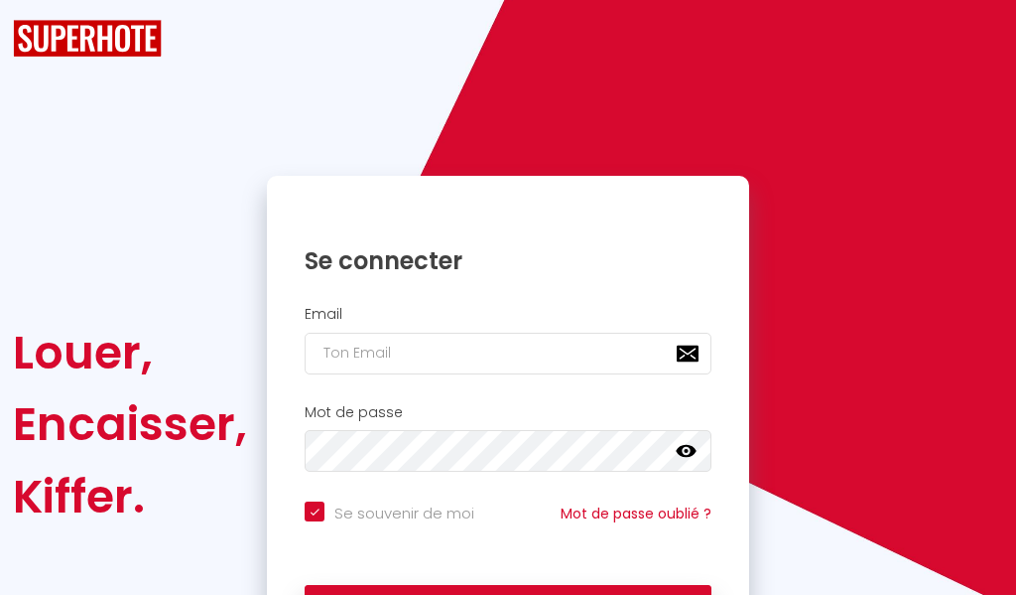
checkbox input "true"
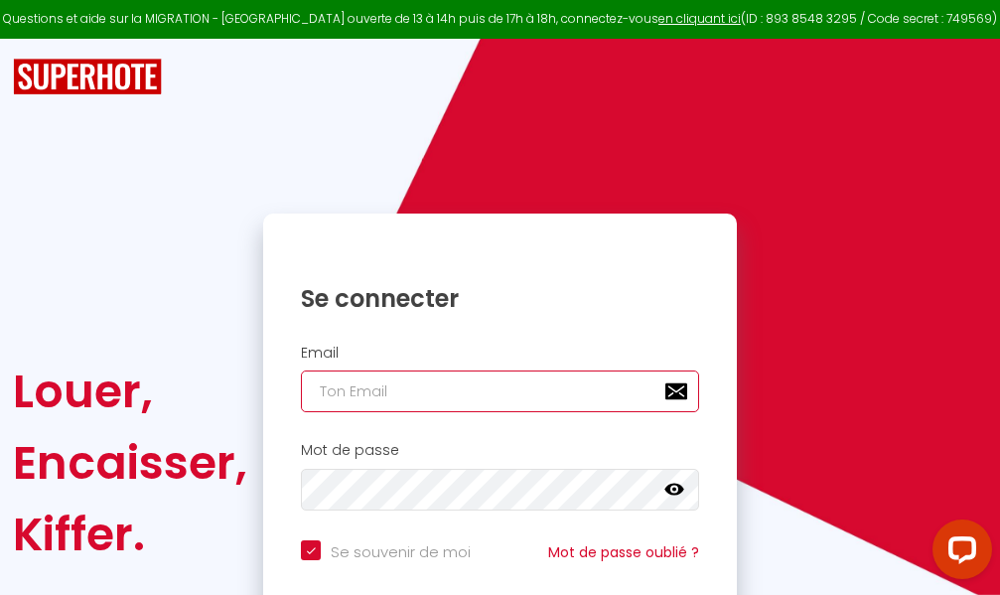
click at [534, 389] on input "email" at bounding box center [500, 391] width 398 height 42
type input "m"
checkbox input "true"
type input "ma"
checkbox input "true"
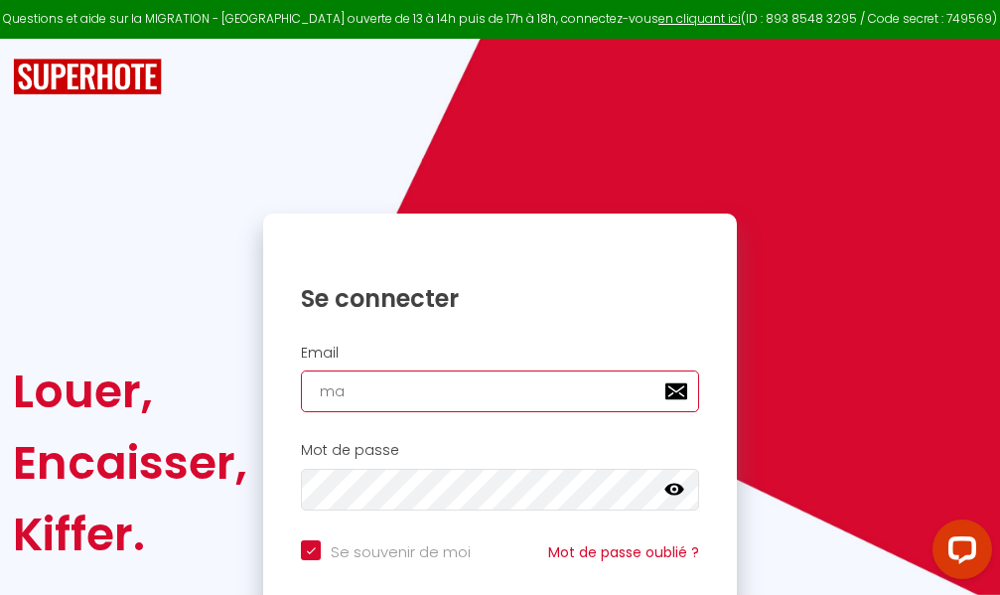
type input "mar"
checkbox input "true"
type input "marc"
checkbox input "true"
type input "marcd"
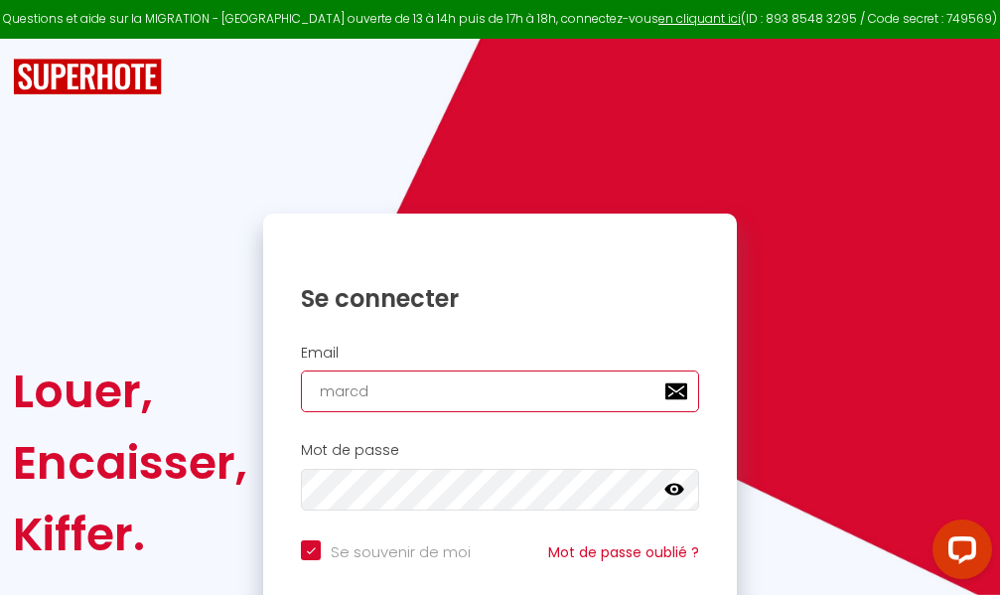
checkbox input "true"
type input "marcdp"
checkbox input "true"
type input "marcdpo"
checkbox input "true"
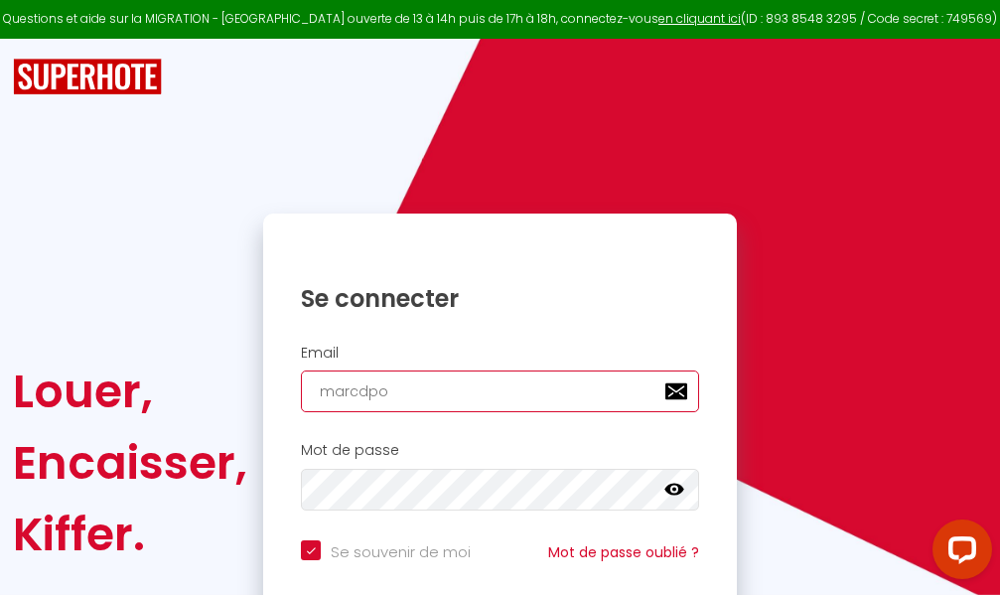
type input "marcdpoz"
checkbox input "true"
type input "marcdpoz."
checkbox input "true"
type input "marcdpoz.l"
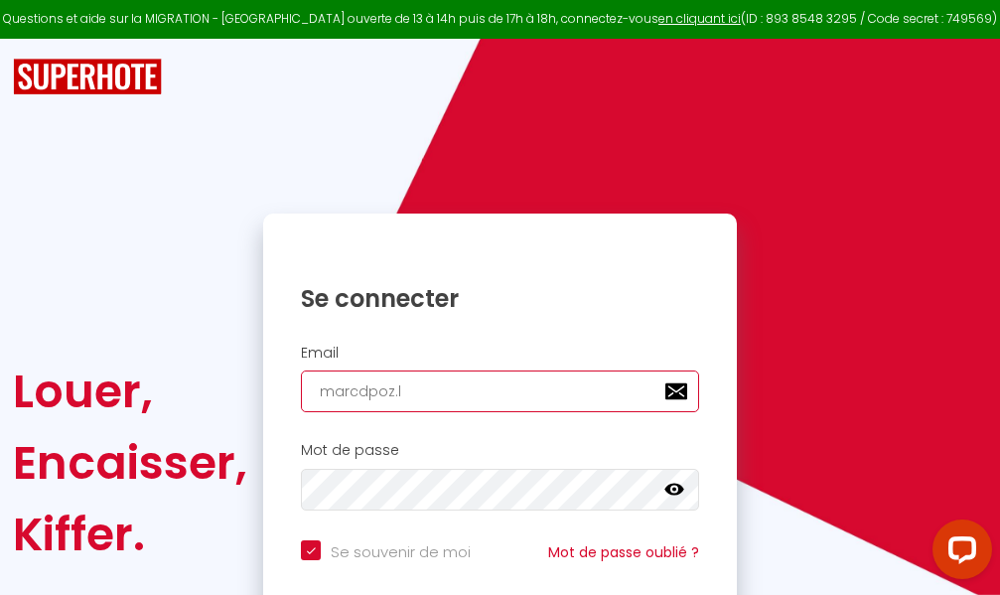
checkbox input "true"
type input "marcdpoz.lo"
checkbox input "true"
type input "marcdpoz.loc"
checkbox input "true"
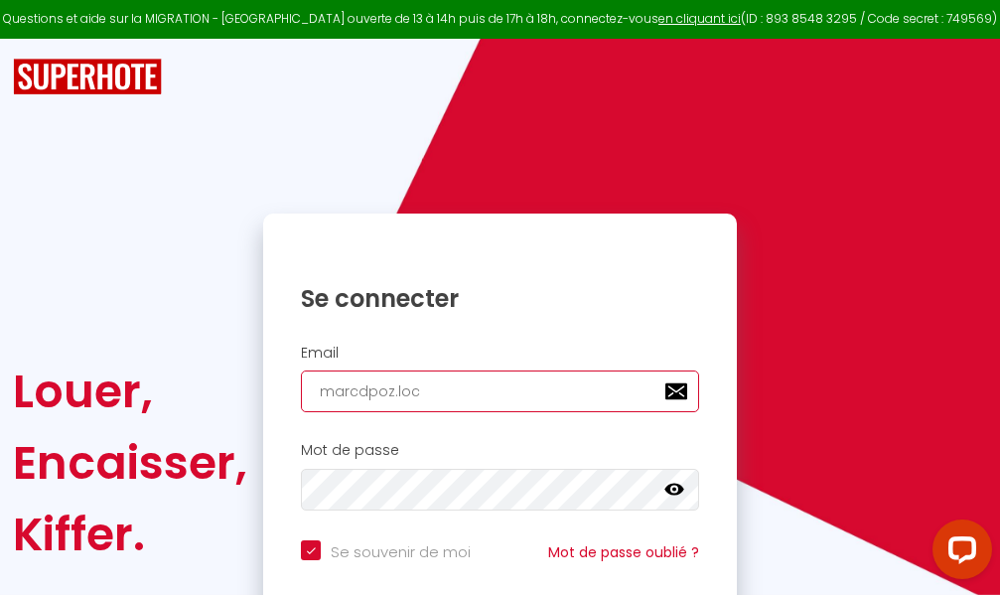
type input "marcdpoz.loca"
checkbox input "true"
type input "marcdpoz.locat"
checkbox input "true"
type input "marcdpoz.locati"
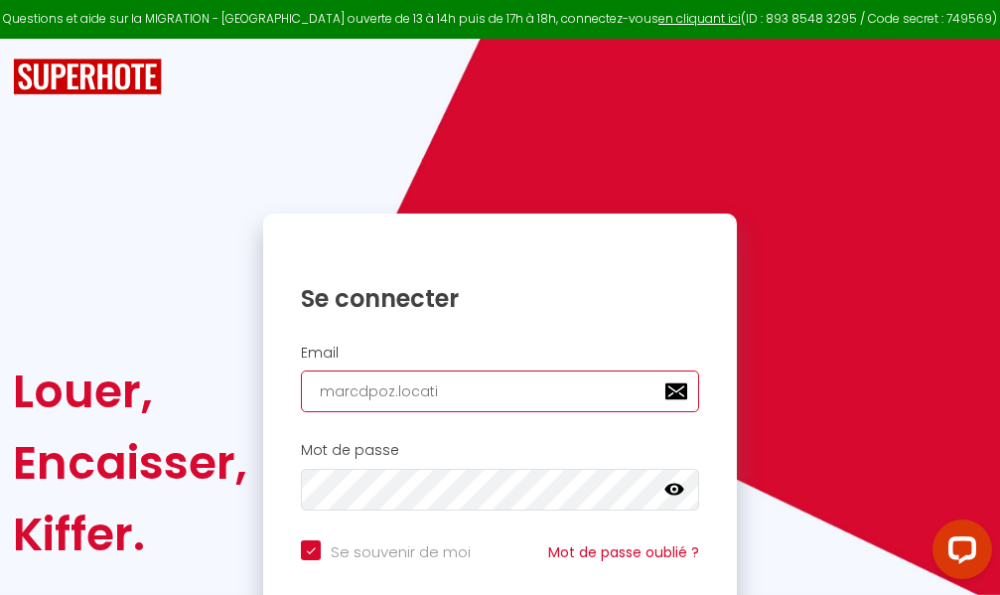
checkbox input "true"
type input "marcdpoz.locatio"
checkbox input "true"
type input "marcdpoz.location"
checkbox input "true"
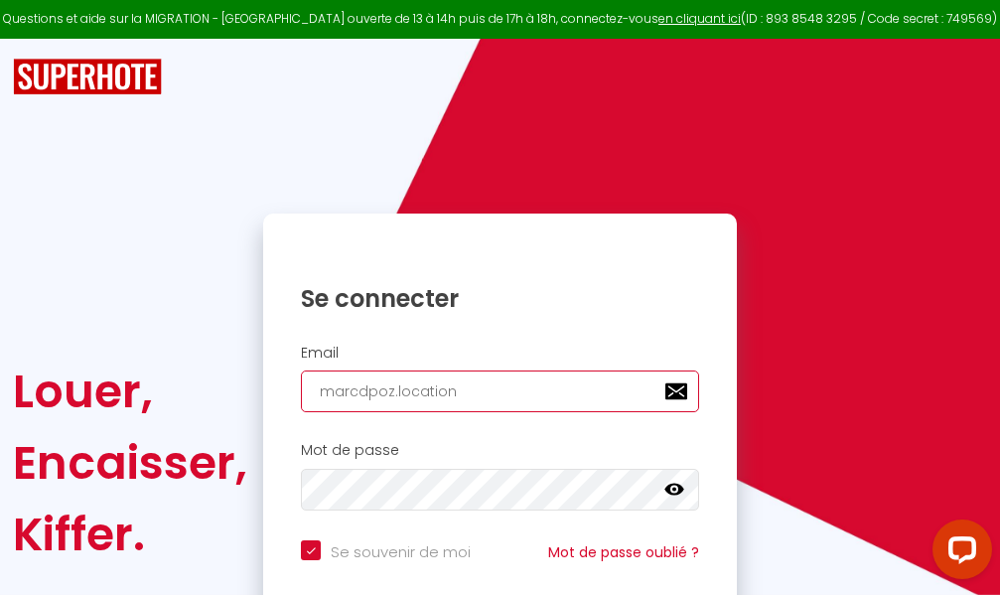
type input "marcdpoz.location@"
checkbox input "true"
type input "marcdpoz.location@g"
checkbox input "true"
type input "marcdpoz.location@gm"
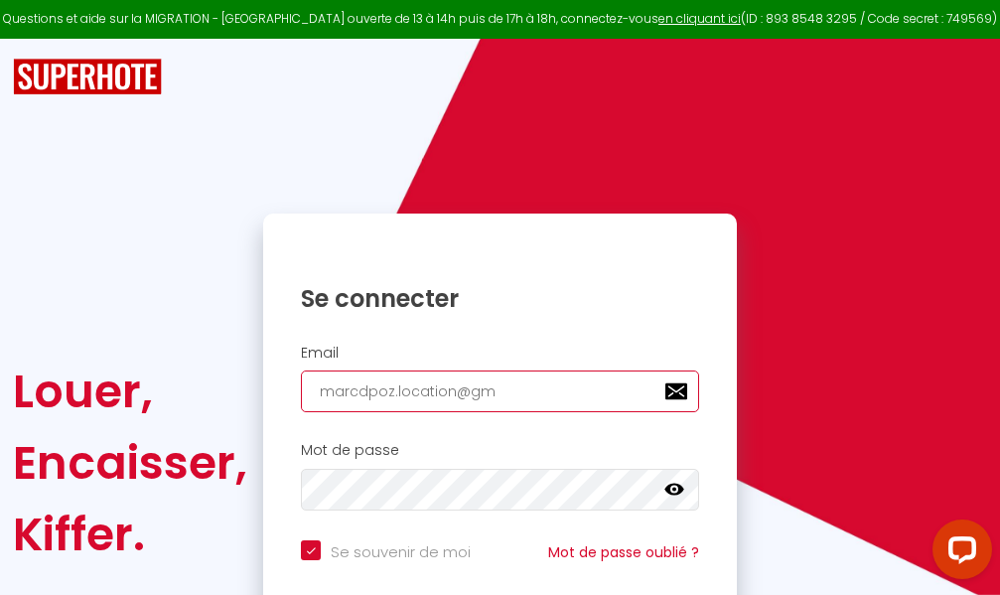
checkbox input "true"
type input "marcdpoz.location@gma"
checkbox input "true"
type input "marcdpoz.location@gmai"
checkbox input "true"
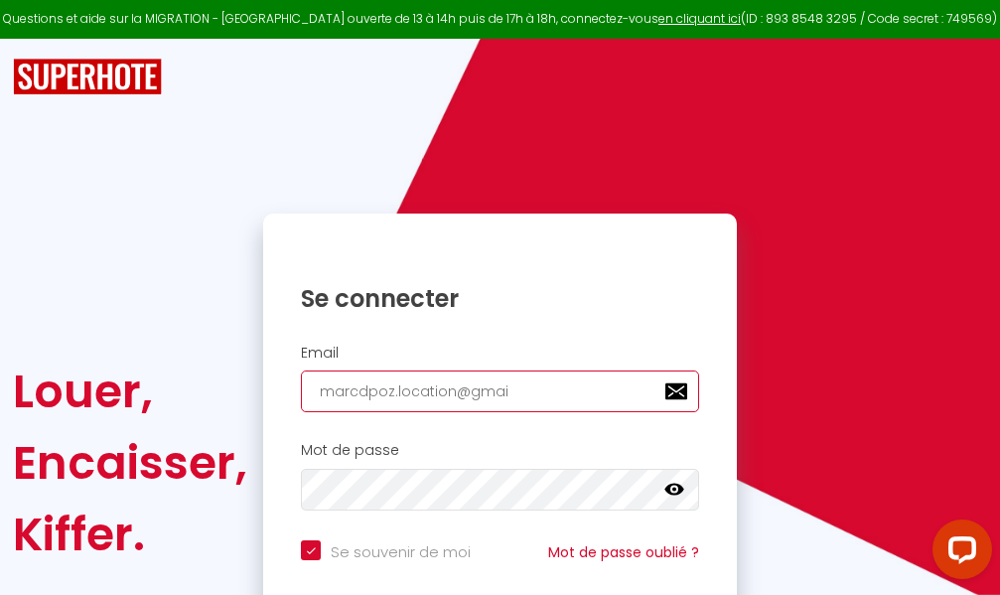
type input "[EMAIL_ADDRESS]"
checkbox input "true"
type input "[EMAIL_ADDRESS]."
checkbox input "true"
type input "marcdpoz.location@gmail.c"
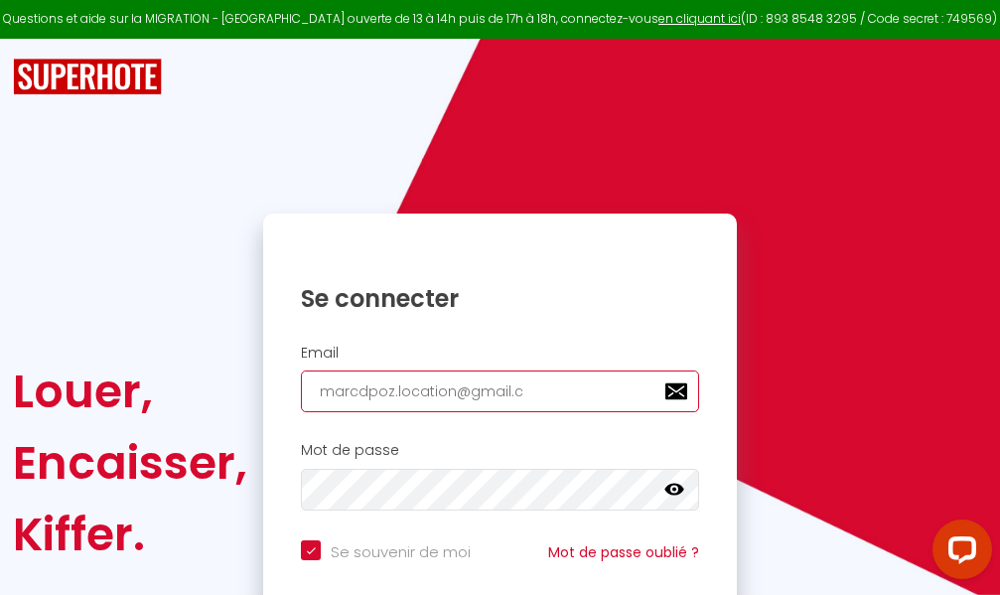
checkbox input "true"
type input "[EMAIL_ADDRESS][DOMAIN_NAME]"
checkbox input "true"
type input "[EMAIL_ADDRESS][DOMAIN_NAME]"
checkbox input "true"
